Goal: Check status: Check status

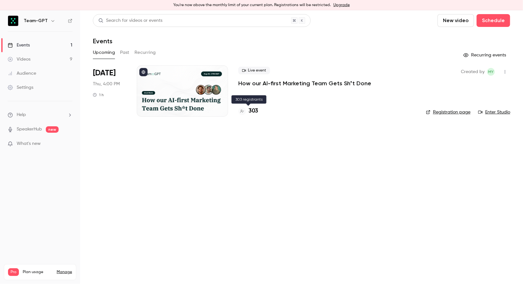
click at [255, 110] on h4 "303" at bounding box center [253, 111] width 10 height 9
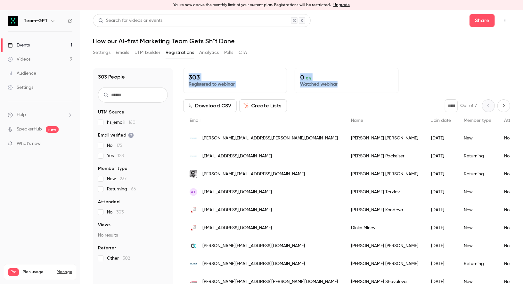
drag, startPoint x: 363, startPoint y: 83, endPoint x: 184, endPoint y: 70, distance: 179.1
click at [184, 70] on div "303 Registered to webinar 0 0 % Watched webinar" at bounding box center [346, 80] width 327 height 25
click at [352, 90] on div "0 0 % Watched webinar" at bounding box center [346, 80] width 104 height 25
drag, startPoint x: 352, startPoint y: 87, endPoint x: 187, endPoint y: 76, distance: 165.2
click at [187, 76] on div "303 Registered to webinar 0 0 % Watched webinar" at bounding box center [346, 80] width 327 height 25
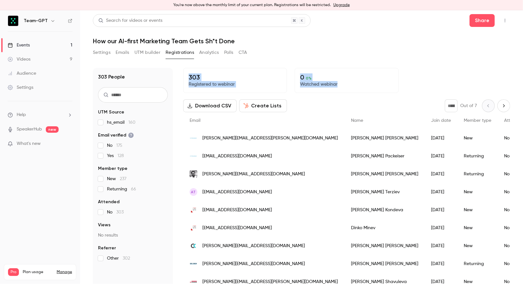
click at [187, 76] on div "303 Registered to webinar" at bounding box center [235, 80] width 104 height 25
